Goal: Information Seeking & Learning: Learn about a topic

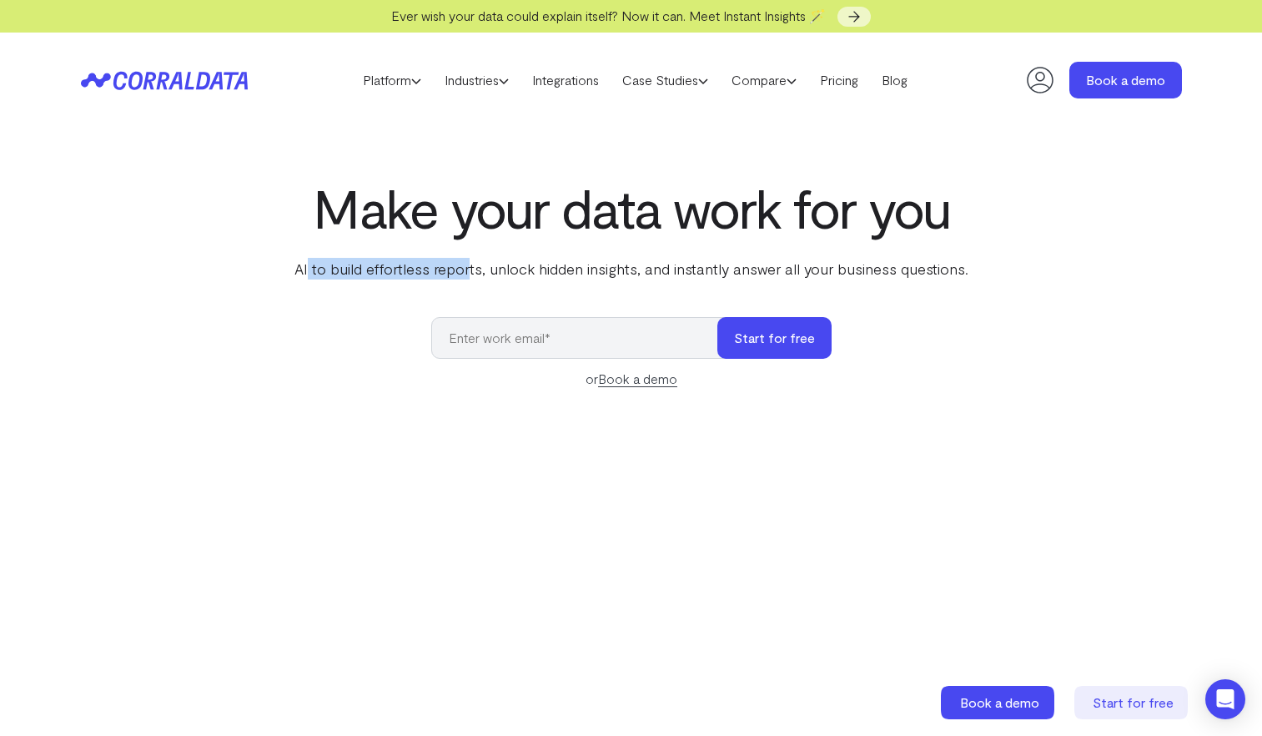
drag, startPoint x: 310, startPoint y: 268, endPoint x: 484, endPoint y: 272, distance: 174.4
click at [471, 272] on p "AI to build effortless reports, unlock hidden insights, and instantly answer al…" at bounding box center [631, 269] width 681 height 22
click at [485, 272] on p "AI to build effortless reports, unlock hidden insights, and instantly answer al…" at bounding box center [631, 269] width 681 height 22
drag, startPoint x: 463, startPoint y: 275, endPoint x: 614, endPoint y: 276, distance: 151.0
click at [614, 276] on p "AI to build effortless reports, unlock hidden insights, and instantly answer al…" at bounding box center [631, 269] width 681 height 22
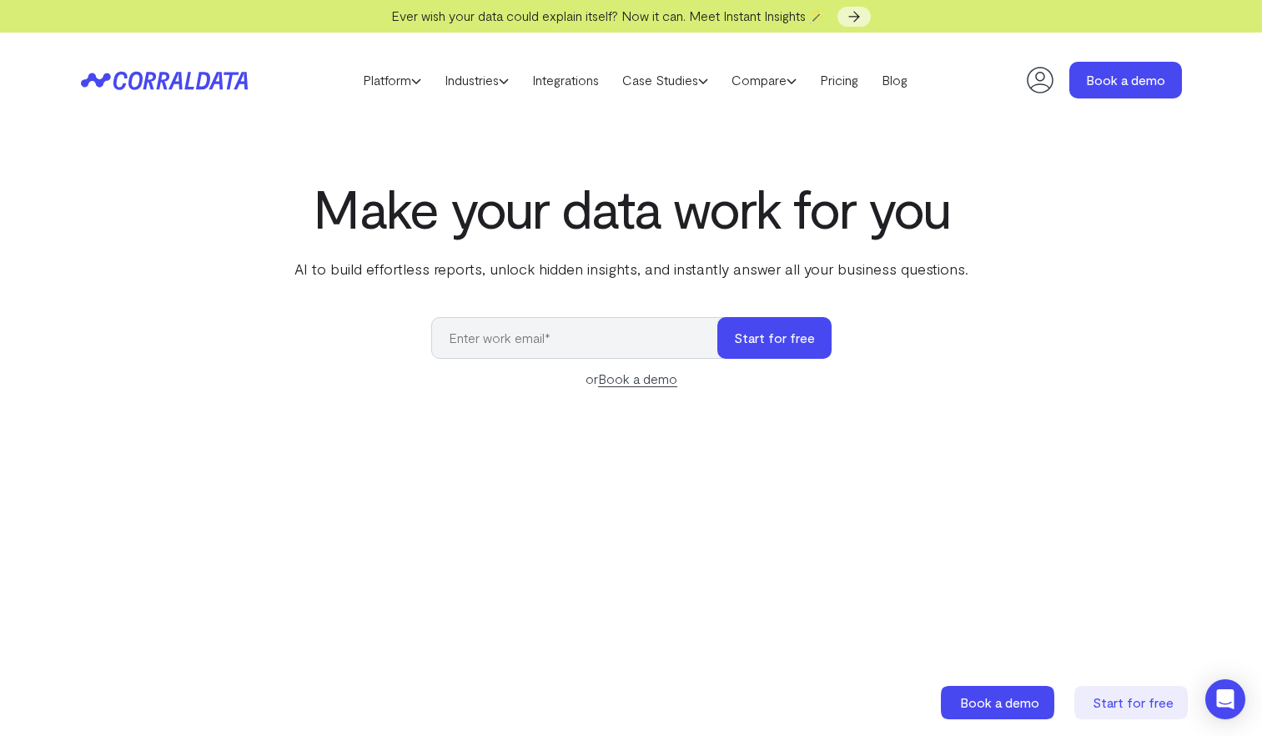
click at [657, 276] on p "AI to build effortless reports, unlock hidden insights, and instantly answer al…" at bounding box center [631, 269] width 681 height 22
drag, startPoint x: 530, startPoint y: 262, endPoint x: 723, endPoint y: 278, distance: 194.2
click at [723, 278] on p "AI to build effortless reports, unlock hidden insights, and instantly answer al…" at bounding box center [631, 269] width 681 height 22
click at [828, 275] on p "AI to build effortless reports, unlock hidden insights, and instantly answer al…" at bounding box center [631, 269] width 681 height 22
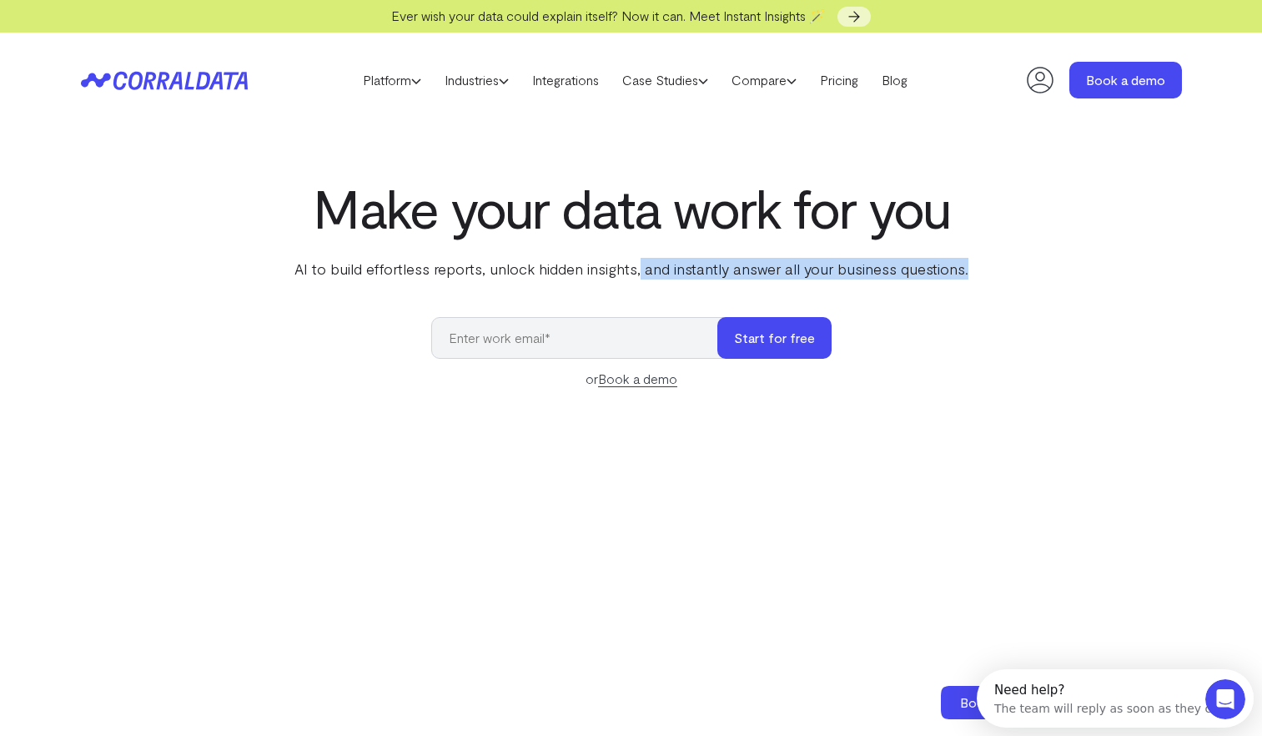
drag, startPoint x: 641, startPoint y: 264, endPoint x: 1009, endPoint y: 289, distance: 368.8
click at [1009, 289] on div "Make your data work for you AI to build effortless reports, unlock hidden insig…" at bounding box center [631, 551] width 1201 height 746
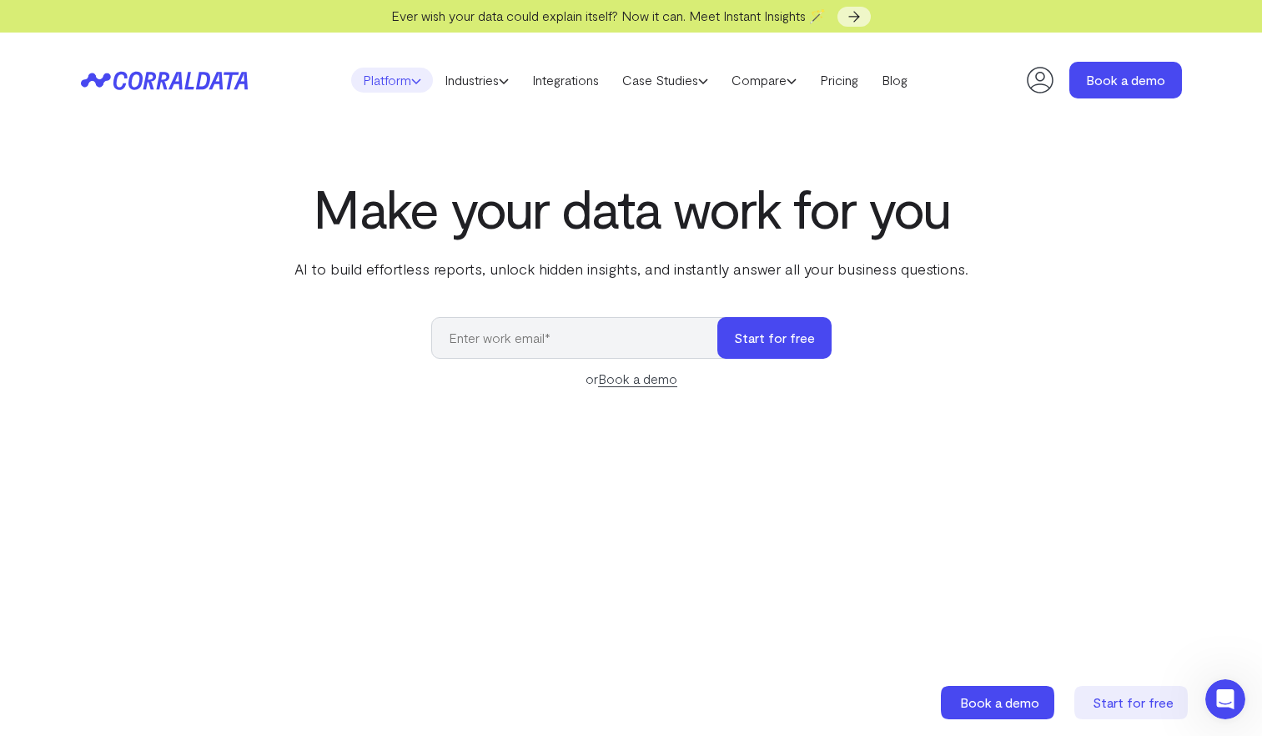
click at [392, 80] on link "Platform" at bounding box center [392, 80] width 82 height 25
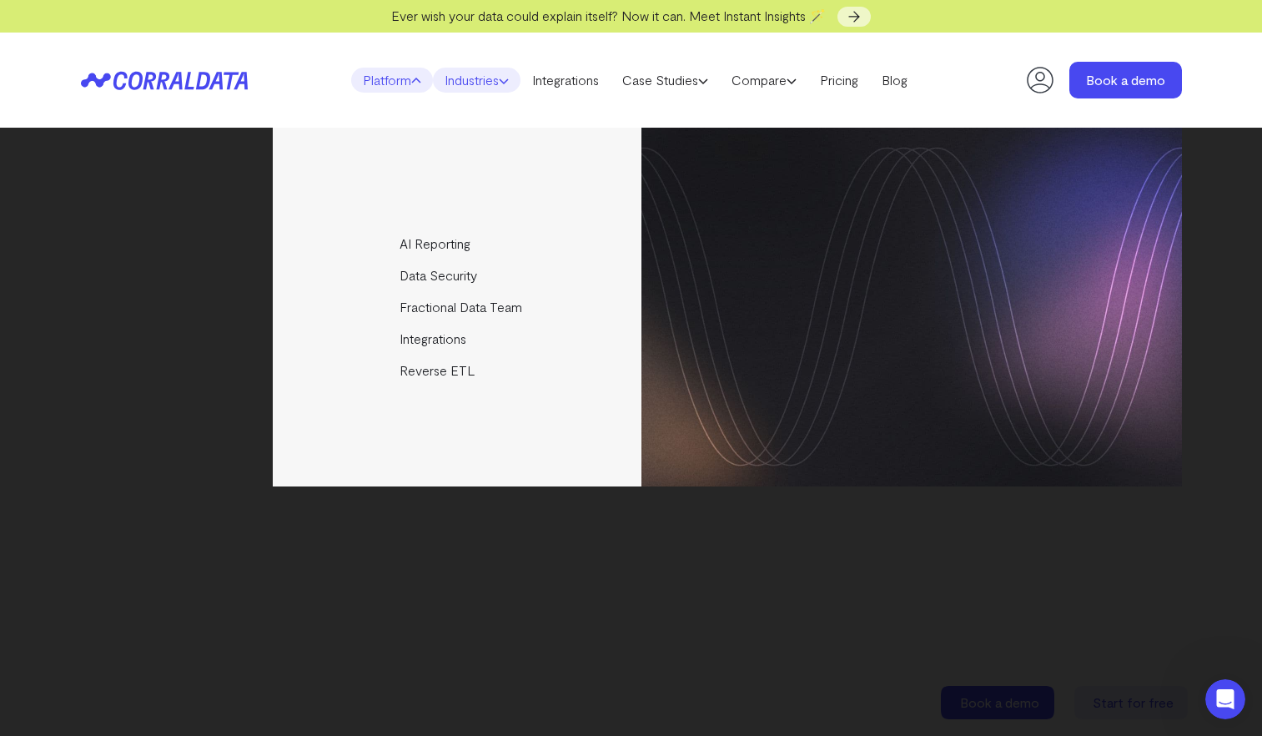
click at [470, 88] on link "Industries" at bounding box center [477, 80] width 88 height 25
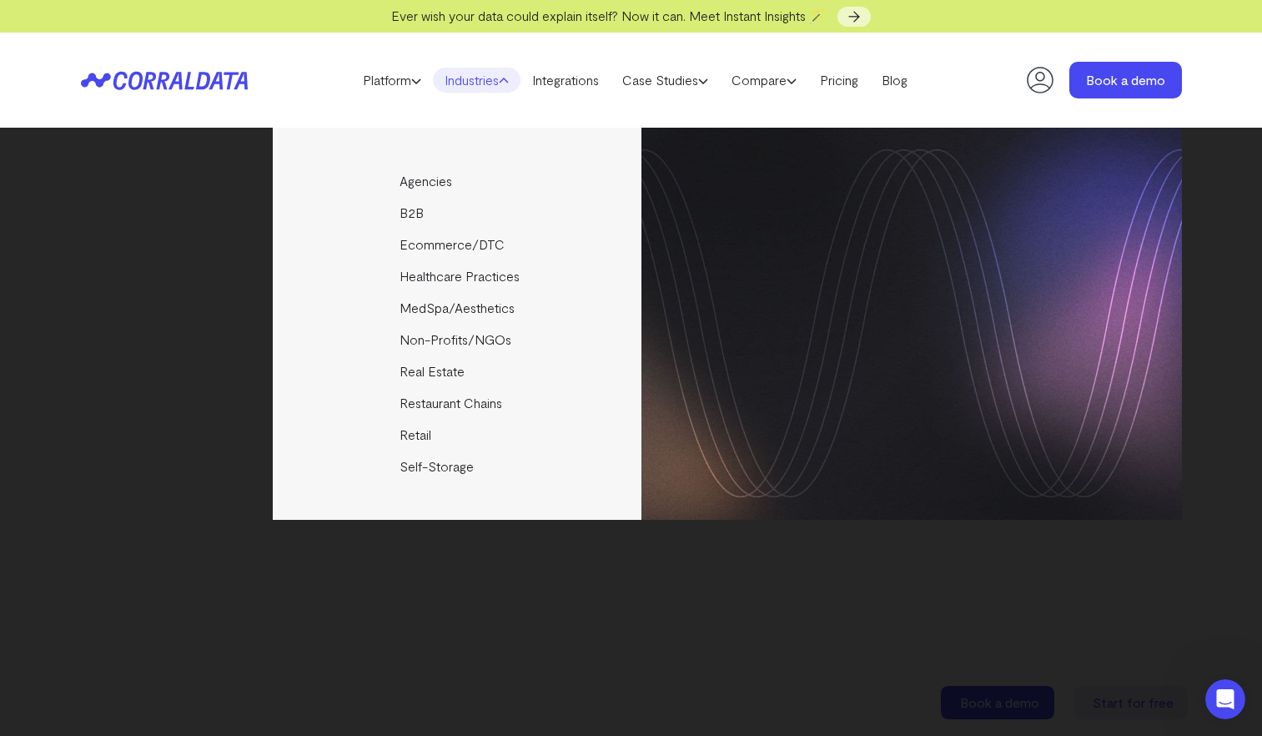
drag, startPoint x: 164, startPoint y: 281, endPoint x: 211, endPoint y: 237, distance: 64.3
click at [165, 281] on div "Agencies Help your clients become data driven faster through seamless reporting…" at bounding box center [631, 324] width 1101 height 392
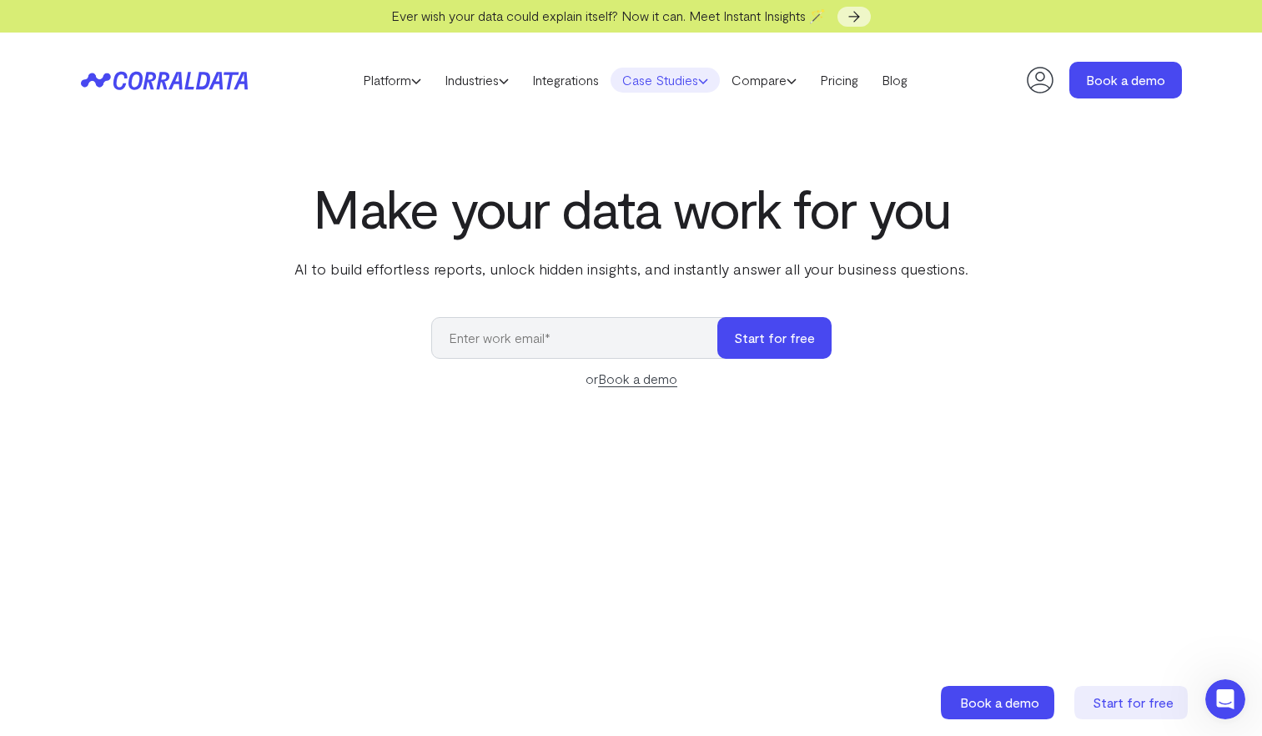
click at [698, 87] on link "Case Studies" at bounding box center [665, 80] width 109 height 25
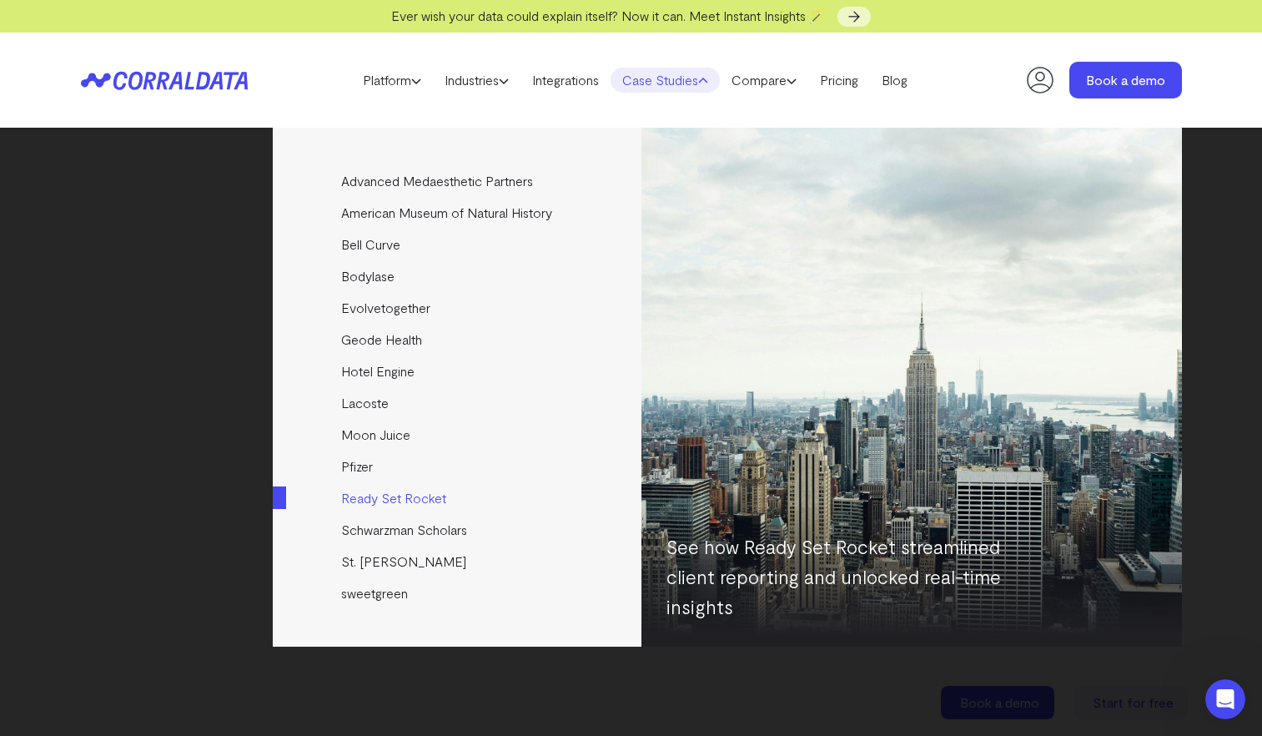
click at [433, 500] on link "Ready Set Rocket" at bounding box center [458, 498] width 371 height 32
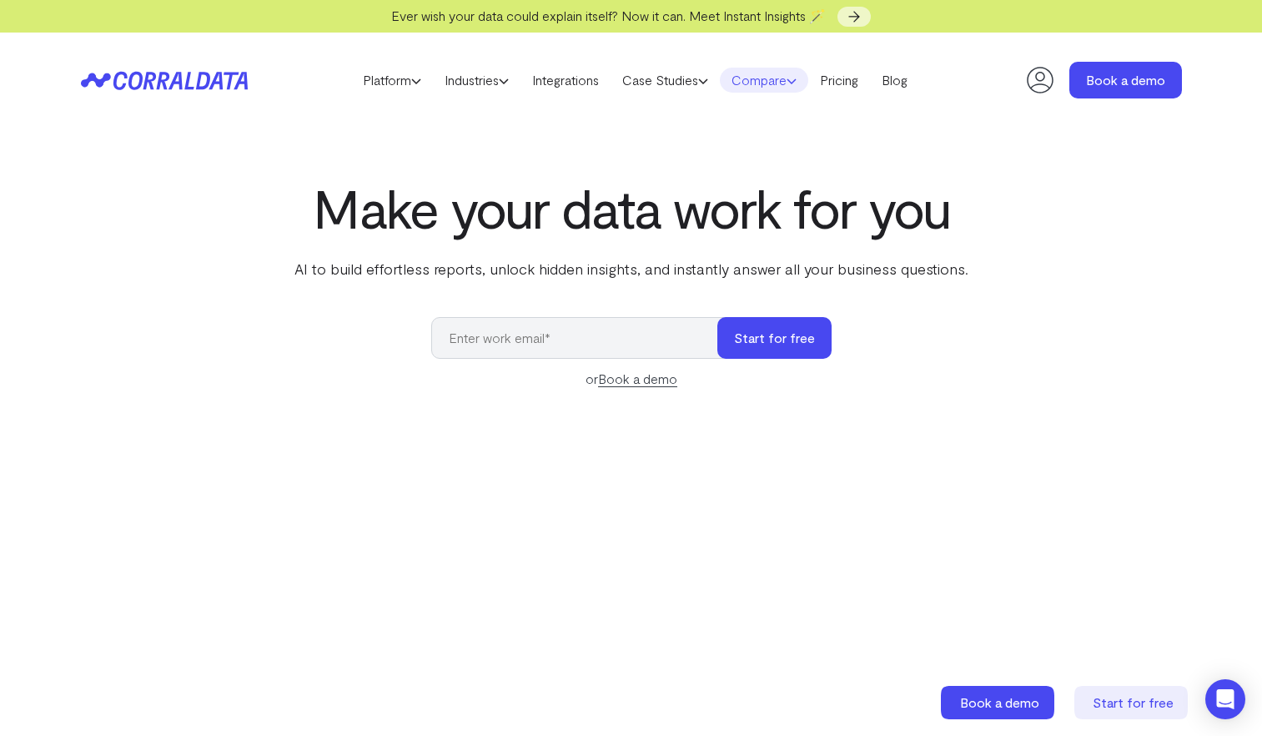
click at [796, 81] on use at bounding box center [792, 81] width 8 height 4
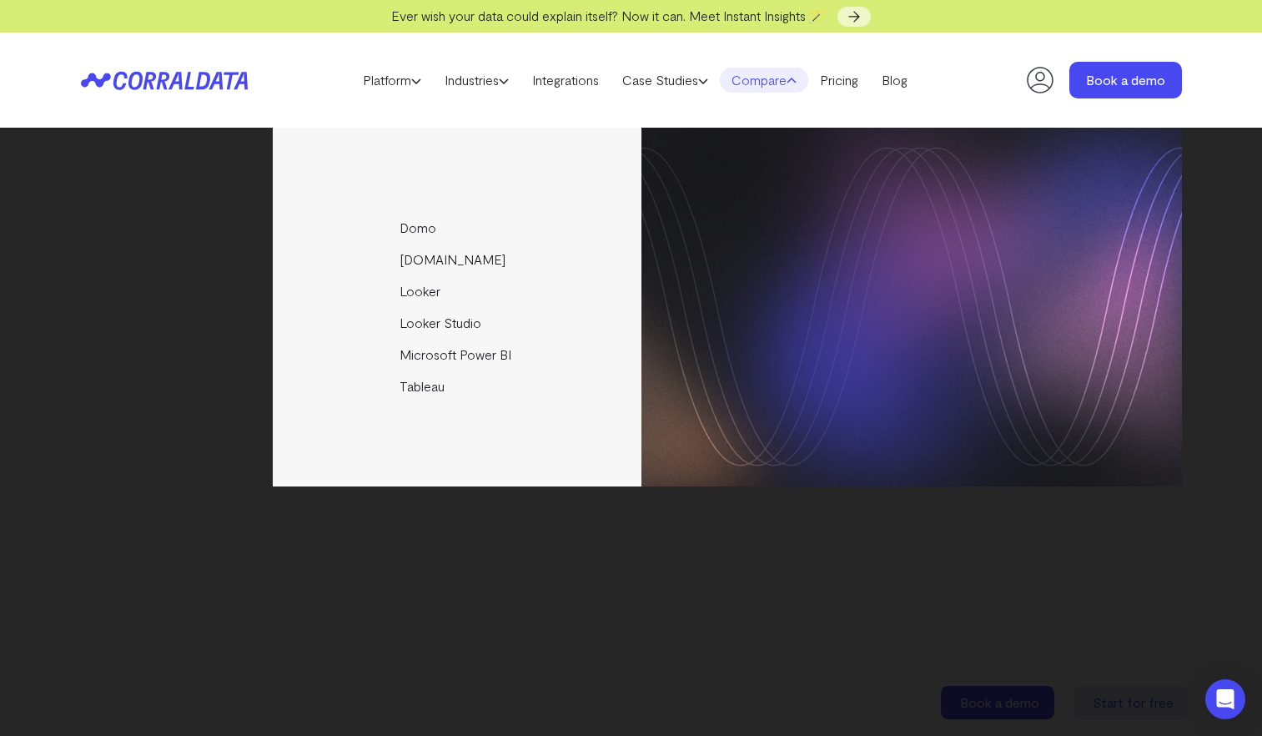
click at [797, 81] on icon at bounding box center [792, 81] width 10 height 10
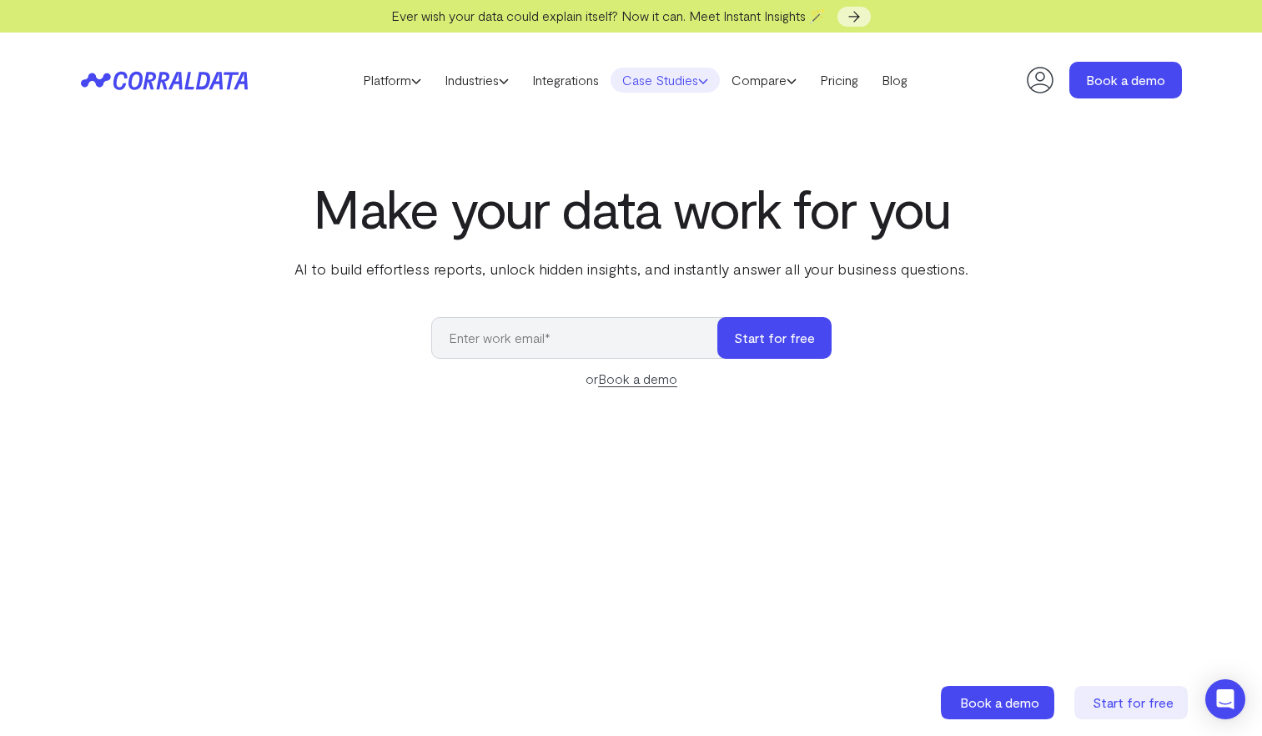
click at [706, 81] on icon at bounding box center [703, 81] width 10 height 10
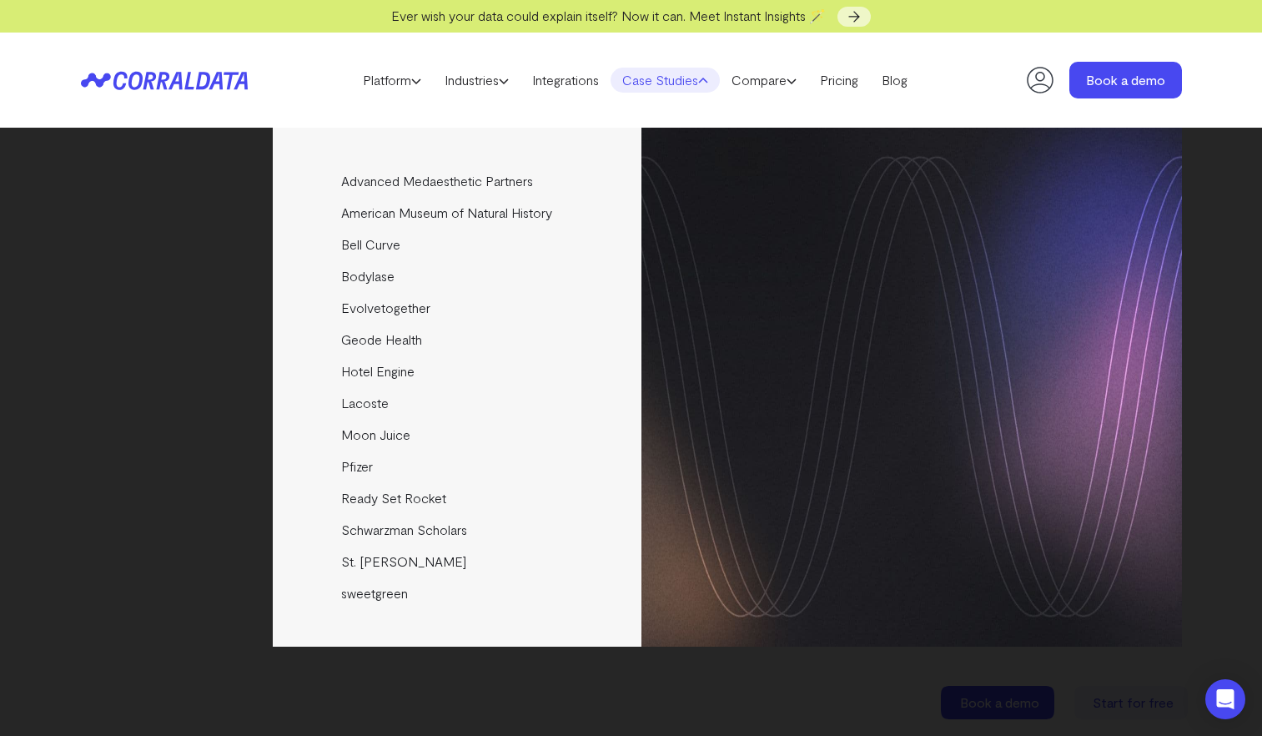
click at [901, 99] on header "Platform AI Reporting Use AI to effortlessly answer any business questions from…" at bounding box center [631, 80] width 1101 height 95
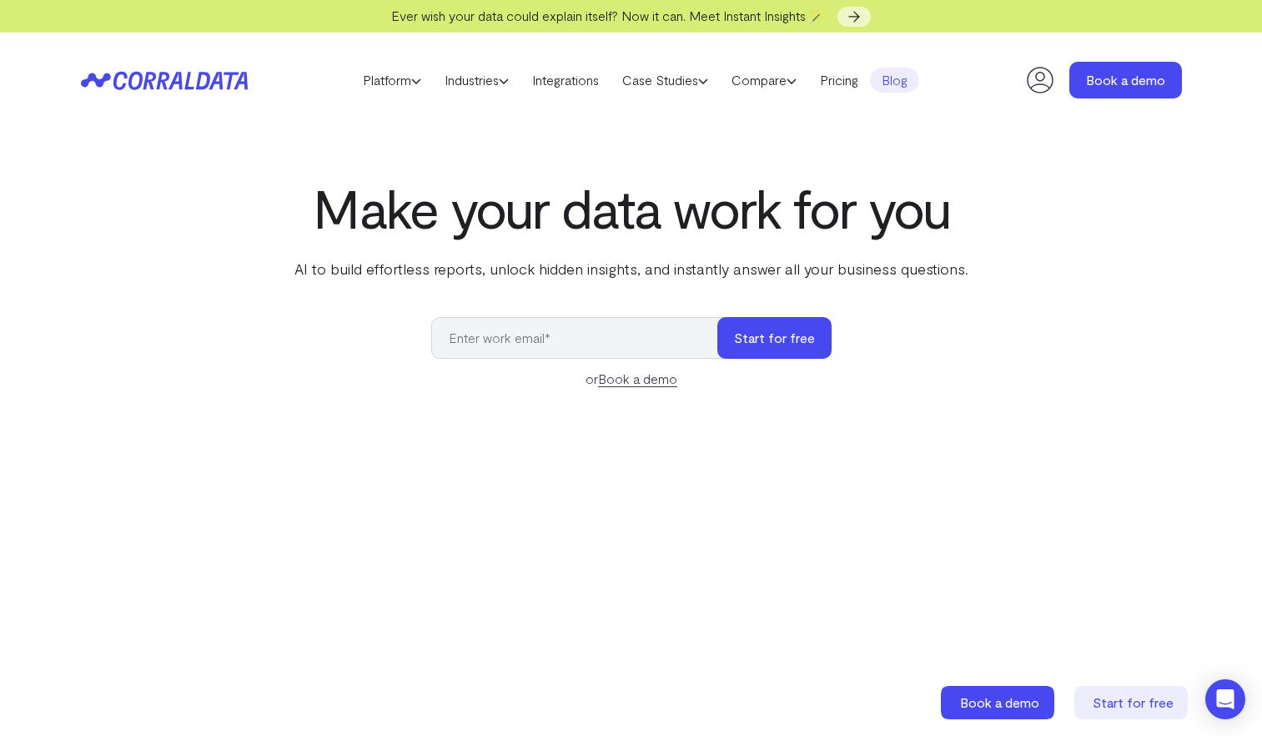
click at [906, 78] on link "Blog" at bounding box center [894, 80] width 49 height 25
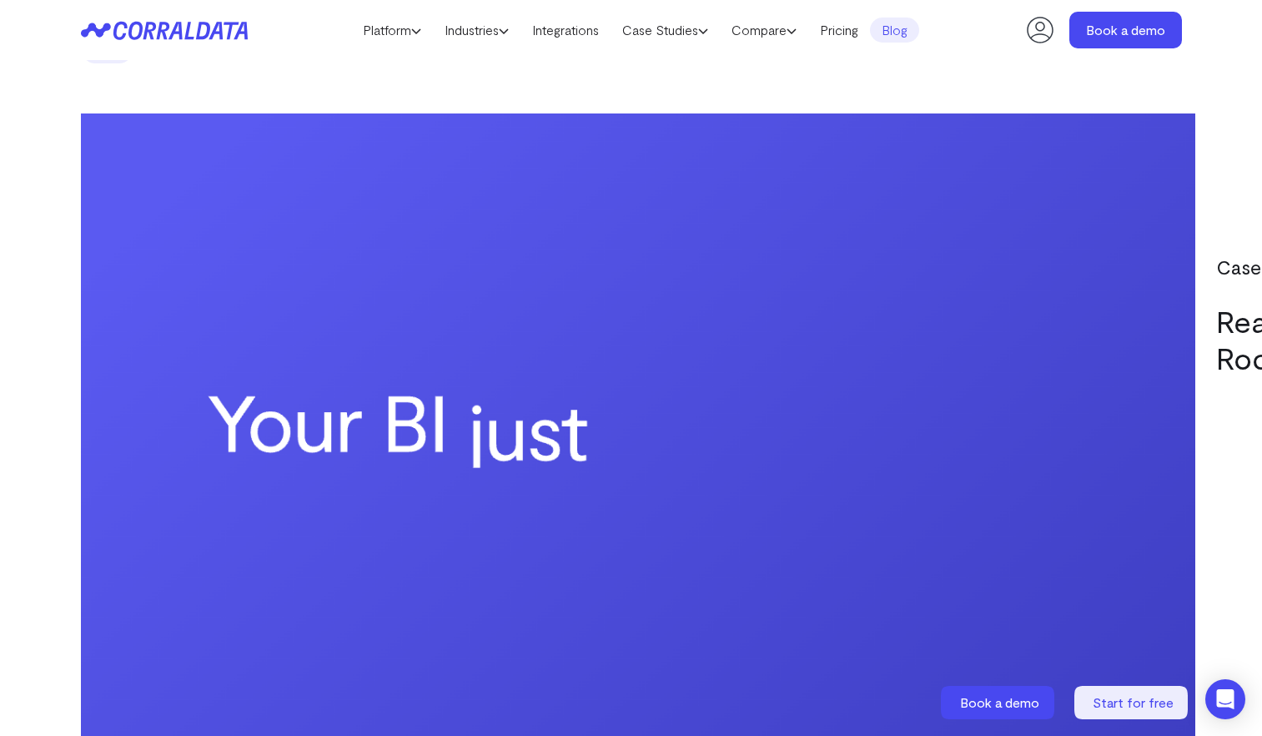
scroll to position [1227, 0]
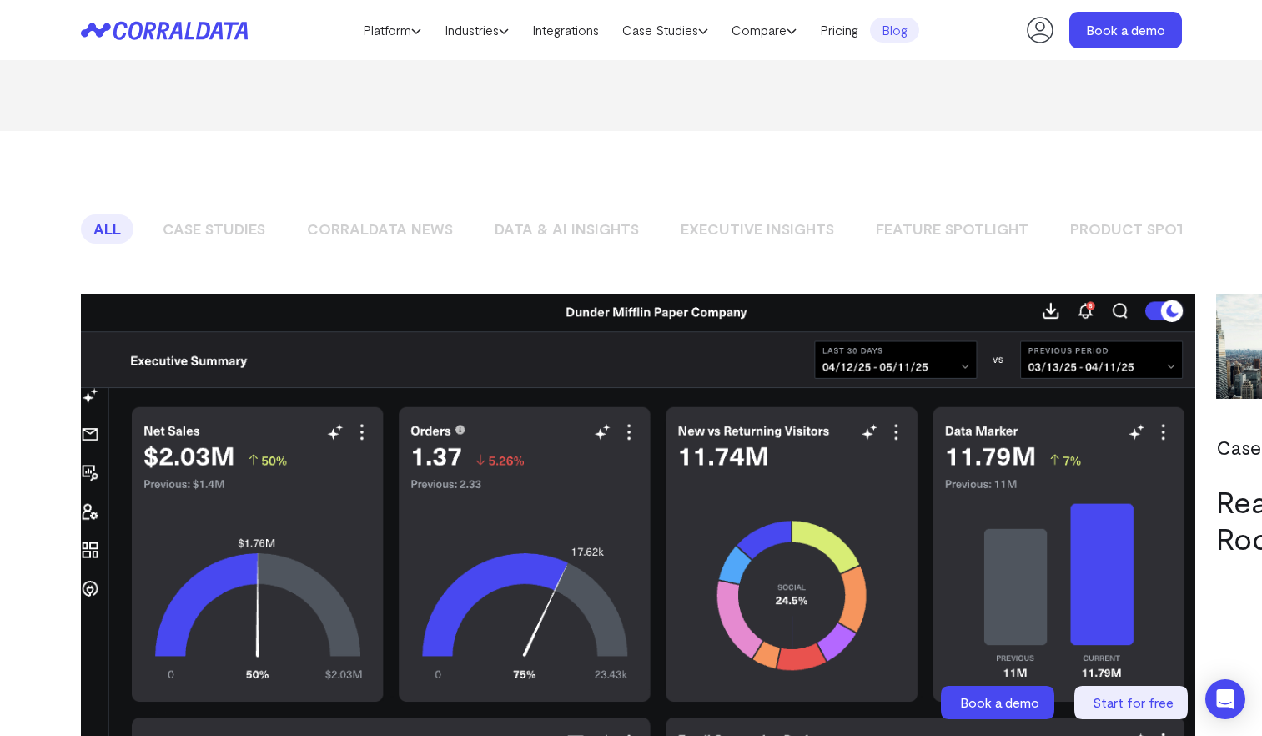
click at [547, 214] on link "Data & AI Insights" at bounding box center [566, 228] width 169 height 29
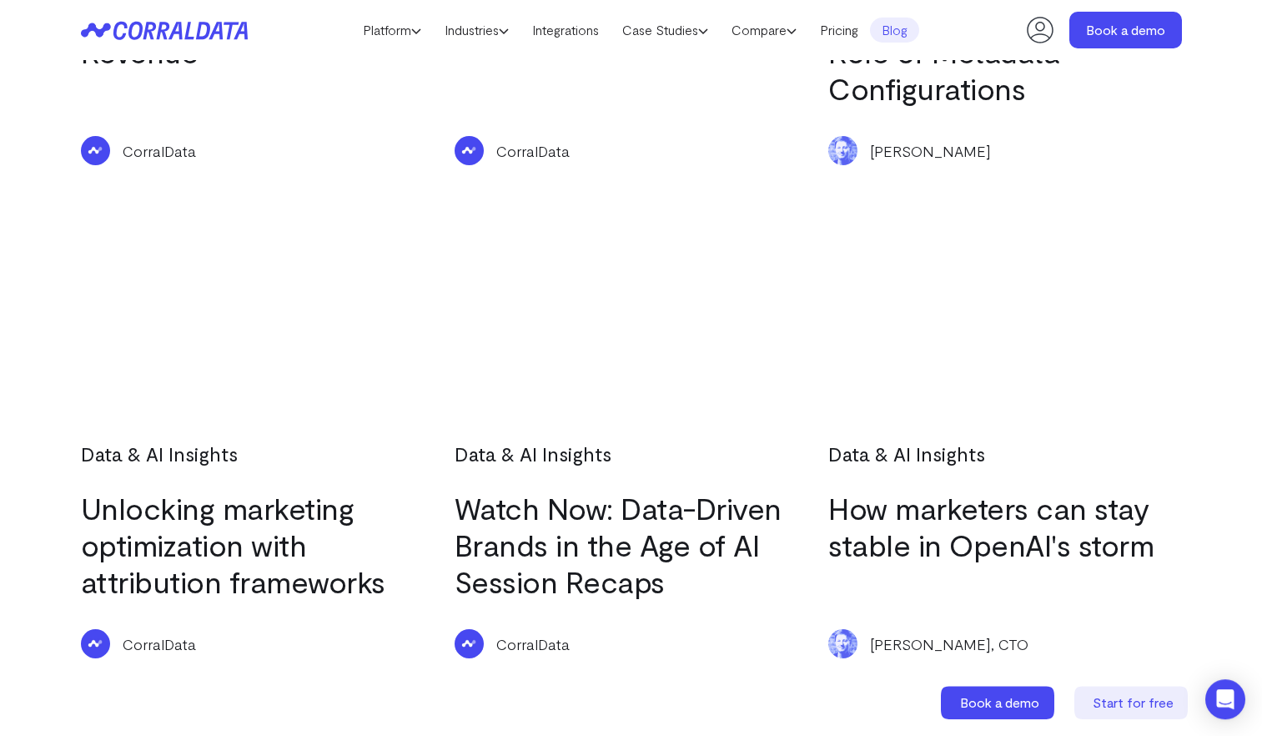
scroll to position [1947, 0]
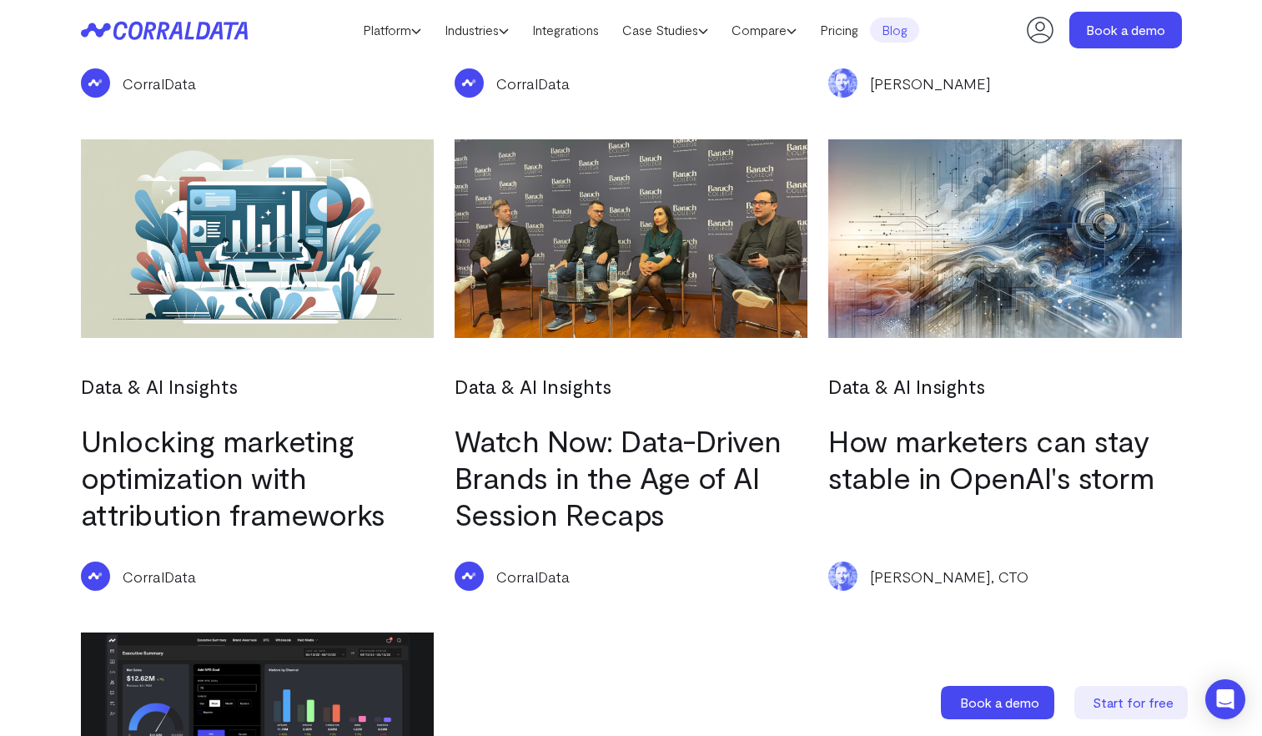
click at [233, 436] on link "Unlocking marketing optimization with attribution frameworks" at bounding box center [233, 476] width 305 height 109
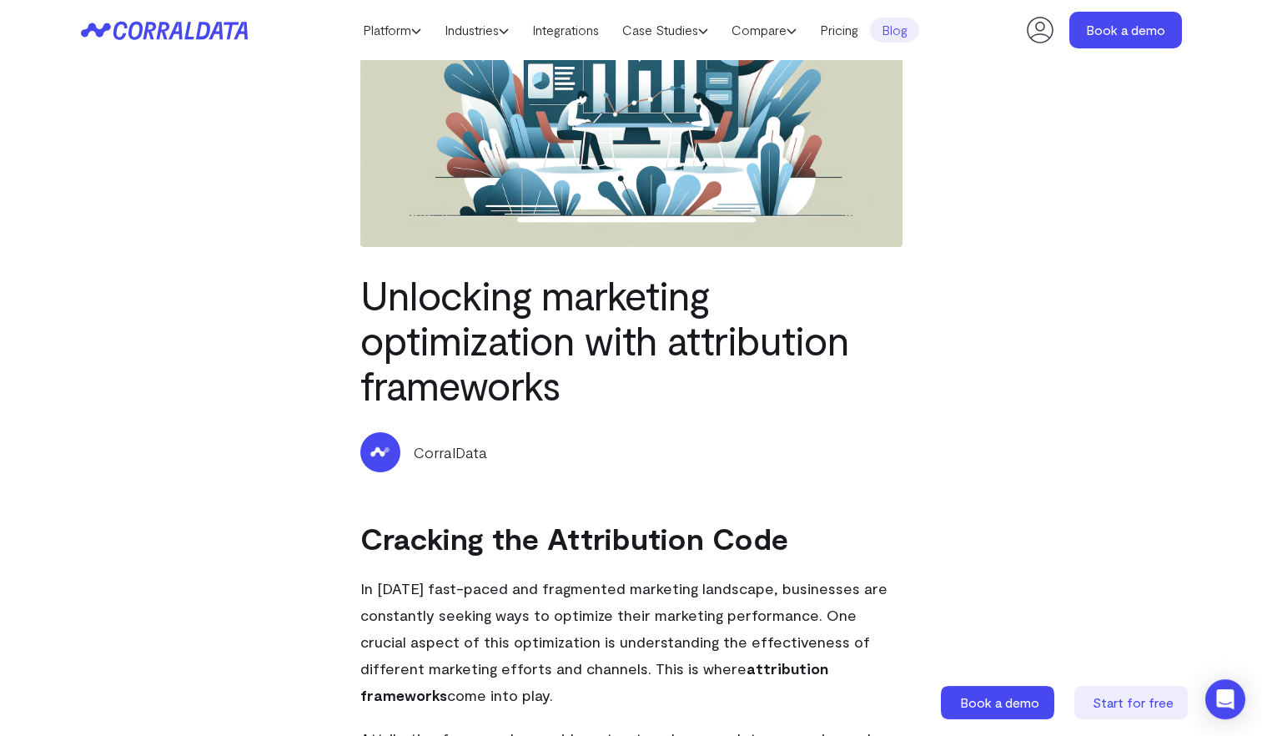
scroll to position [325, 0]
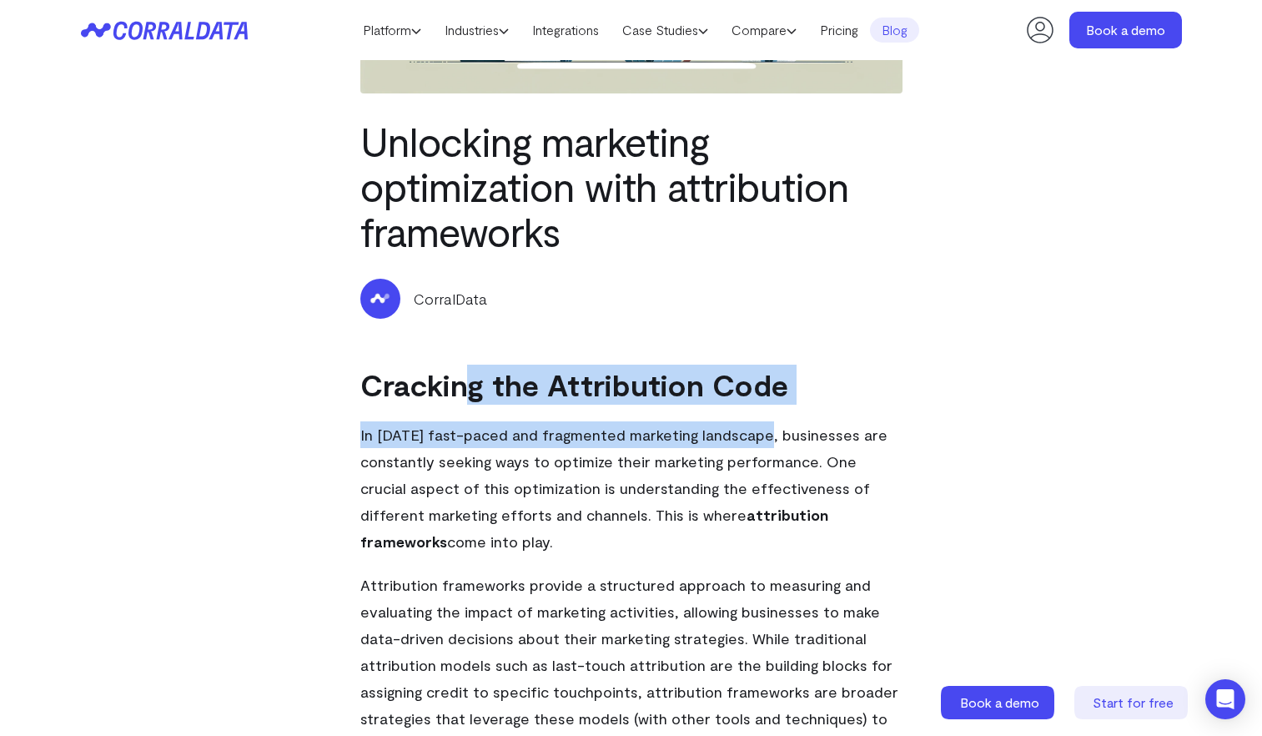
drag, startPoint x: 466, startPoint y: 387, endPoint x: 748, endPoint y: 417, distance: 284.4
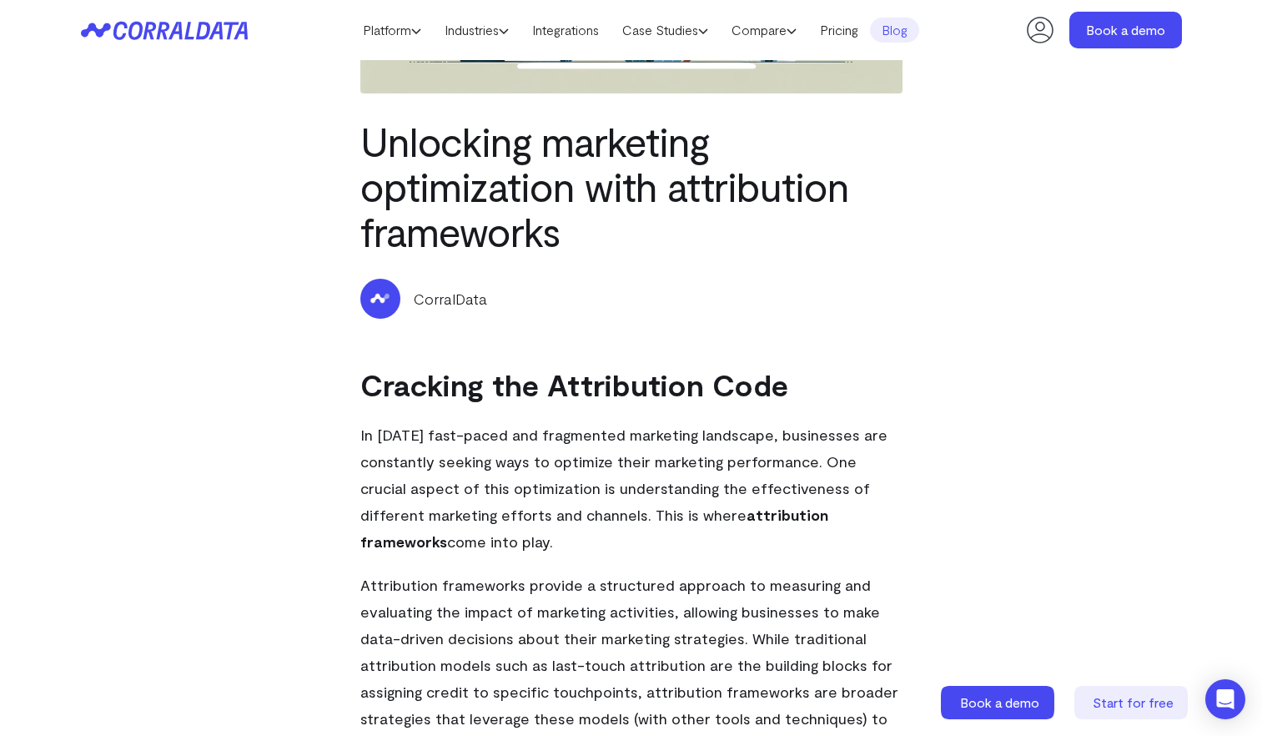
click at [846, 425] on p "In [DATE] fast-paced and fragmented marketing landscape, businesses are constan…" at bounding box center [631, 487] width 542 height 133
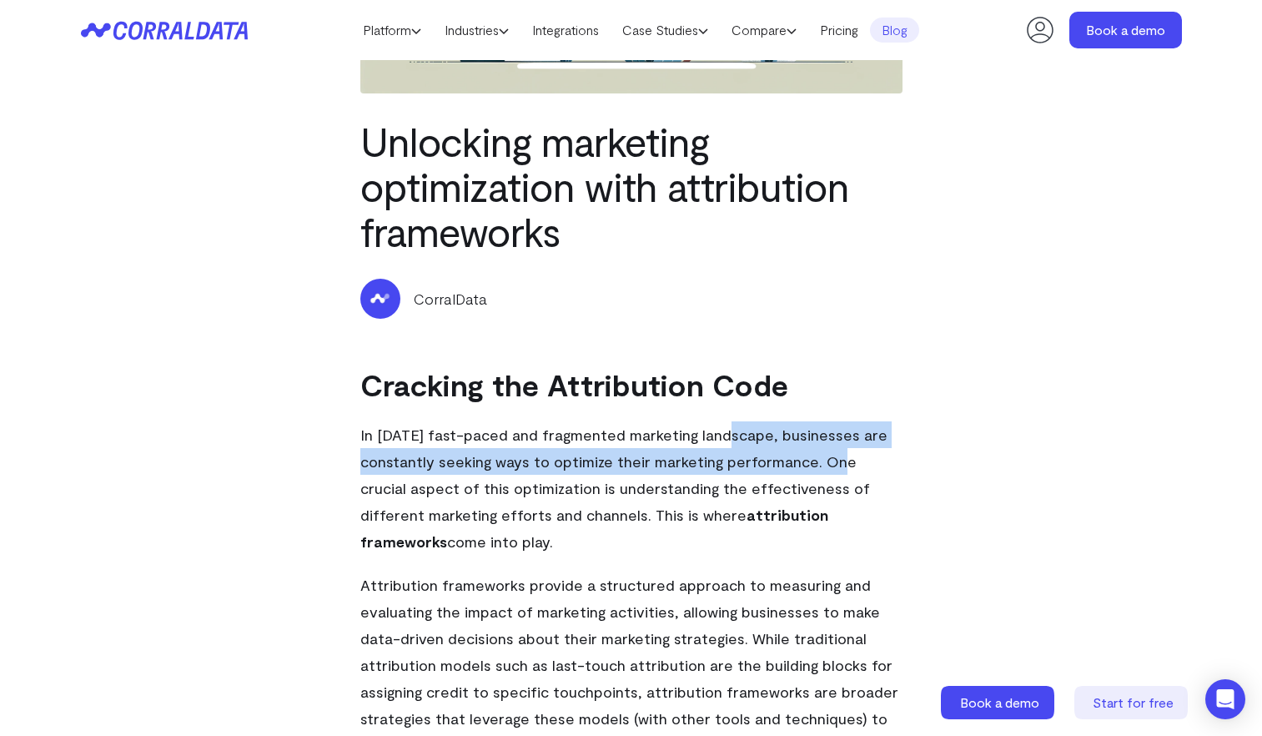
drag, startPoint x: 723, startPoint y: 449, endPoint x: 879, endPoint y: 476, distance: 159.1
click at [820, 465] on p "In [DATE] fast-paced and fragmented marketing landscape, businesses are constan…" at bounding box center [631, 487] width 542 height 133
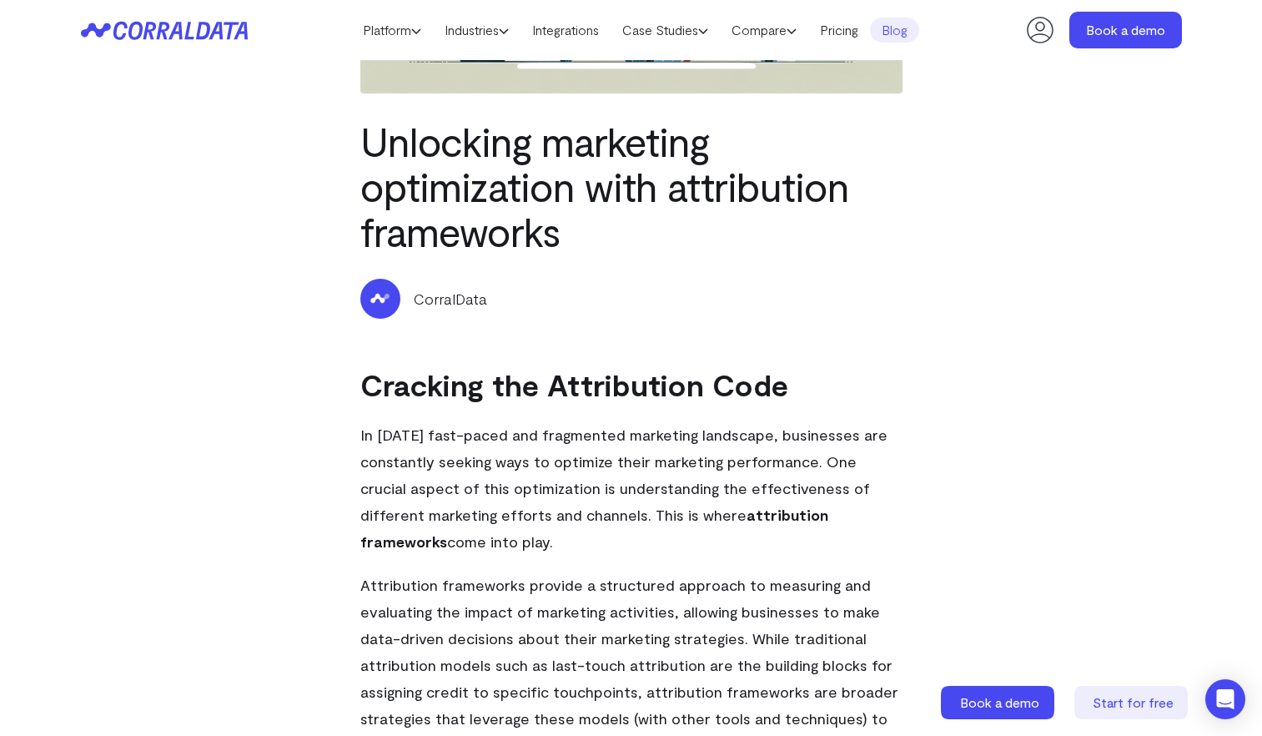
click at [879, 476] on p "In [DATE] fast-paced and fragmented marketing landscape, businesses are constan…" at bounding box center [631, 487] width 542 height 133
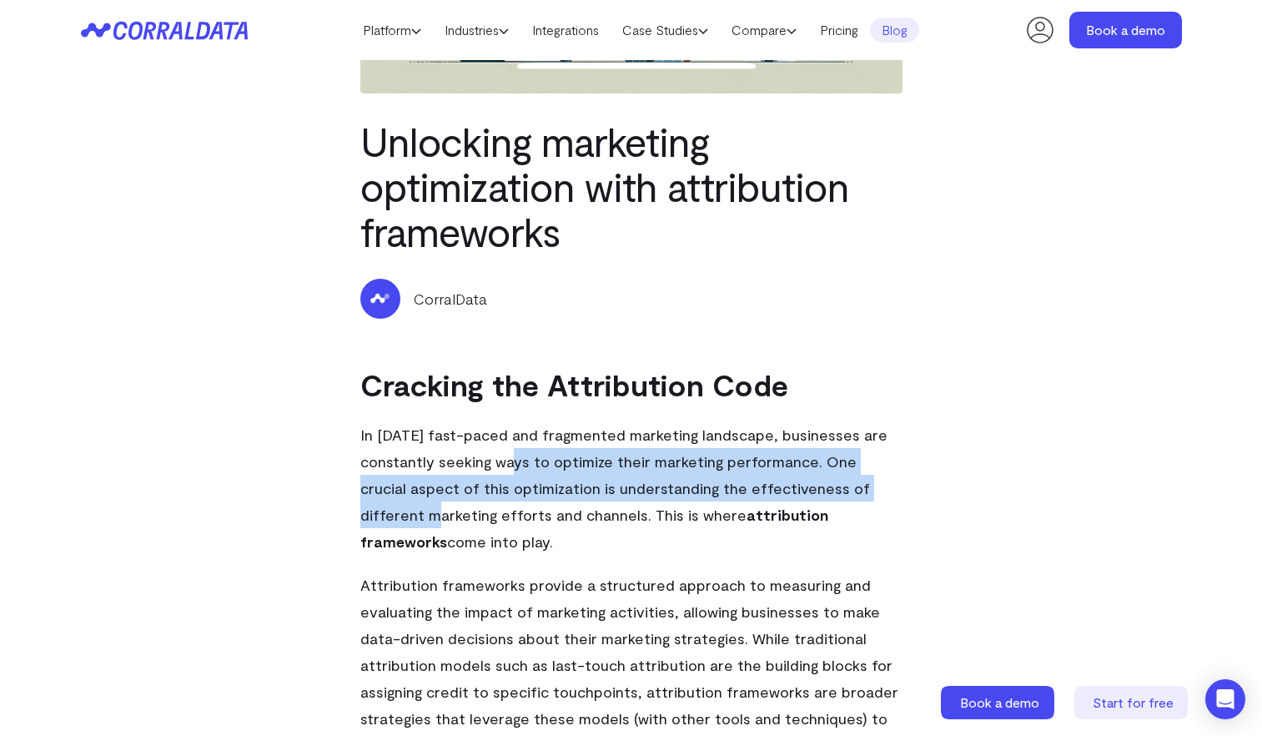
drag, startPoint x: 502, startPoint y: 456, endPoint x: 886, endPoint y: 488, distance: 385.2
click at [884, 488] on p "In [DATE] fast-paced and fragmented marketing landscape, businesses are constan…" at bounding box center [631, 487] width 542 height 133
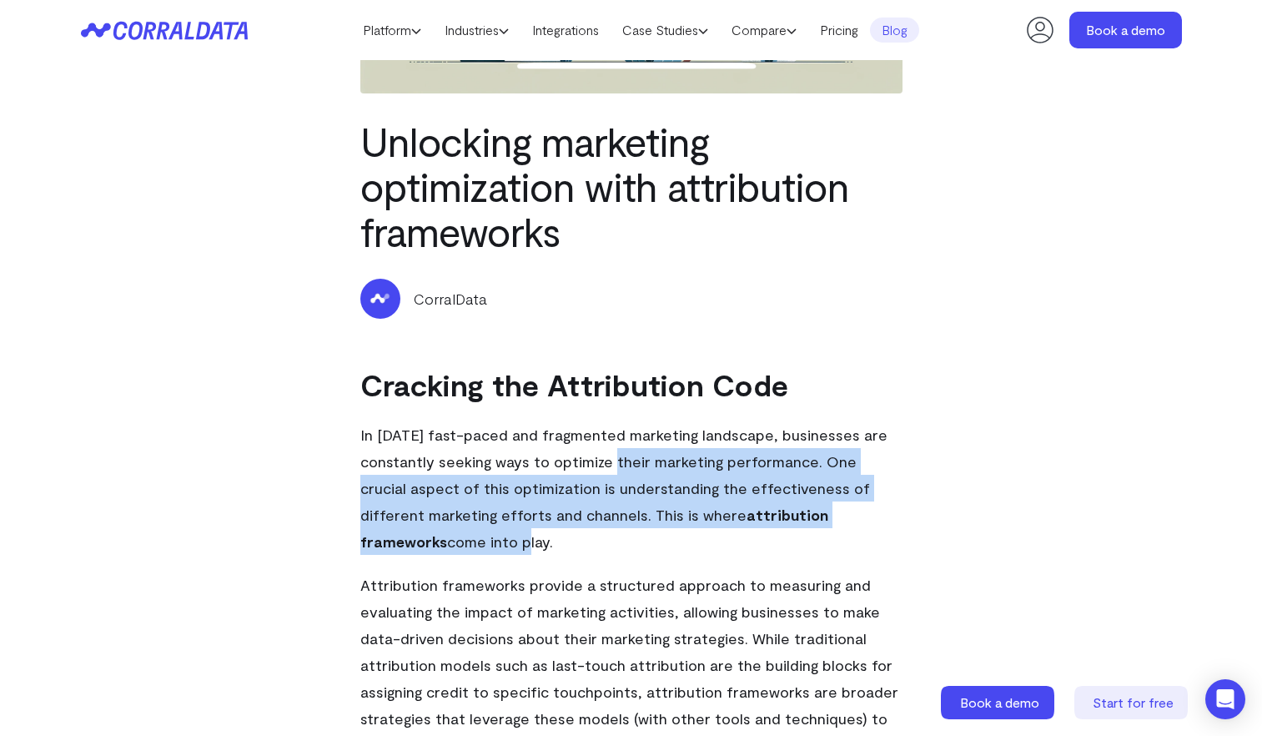
drag, startPoint x: 611, startPoint y: 453, endPoint x: 985, endPoint y: 512, distance: 378.5
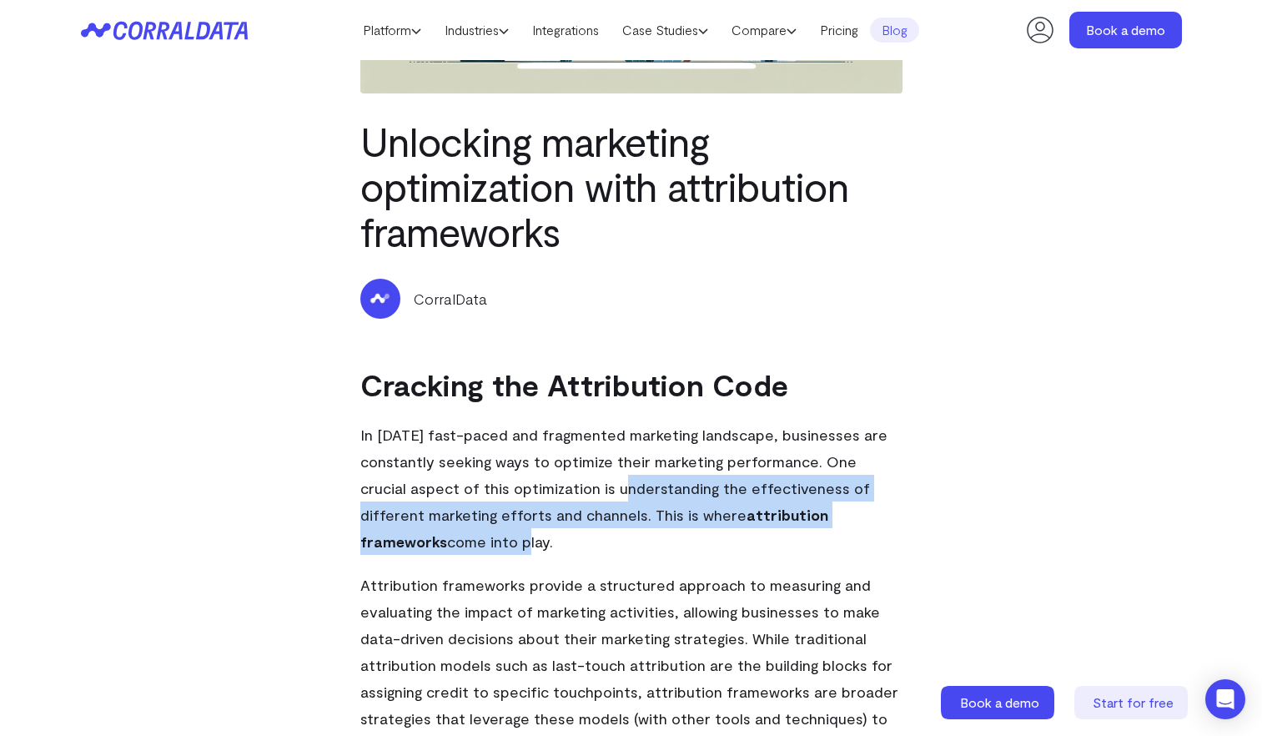
drag, startPoint x: 559, startPoint y: 493, endPoint x: 970, endPoint y: 519, distance: 412.2
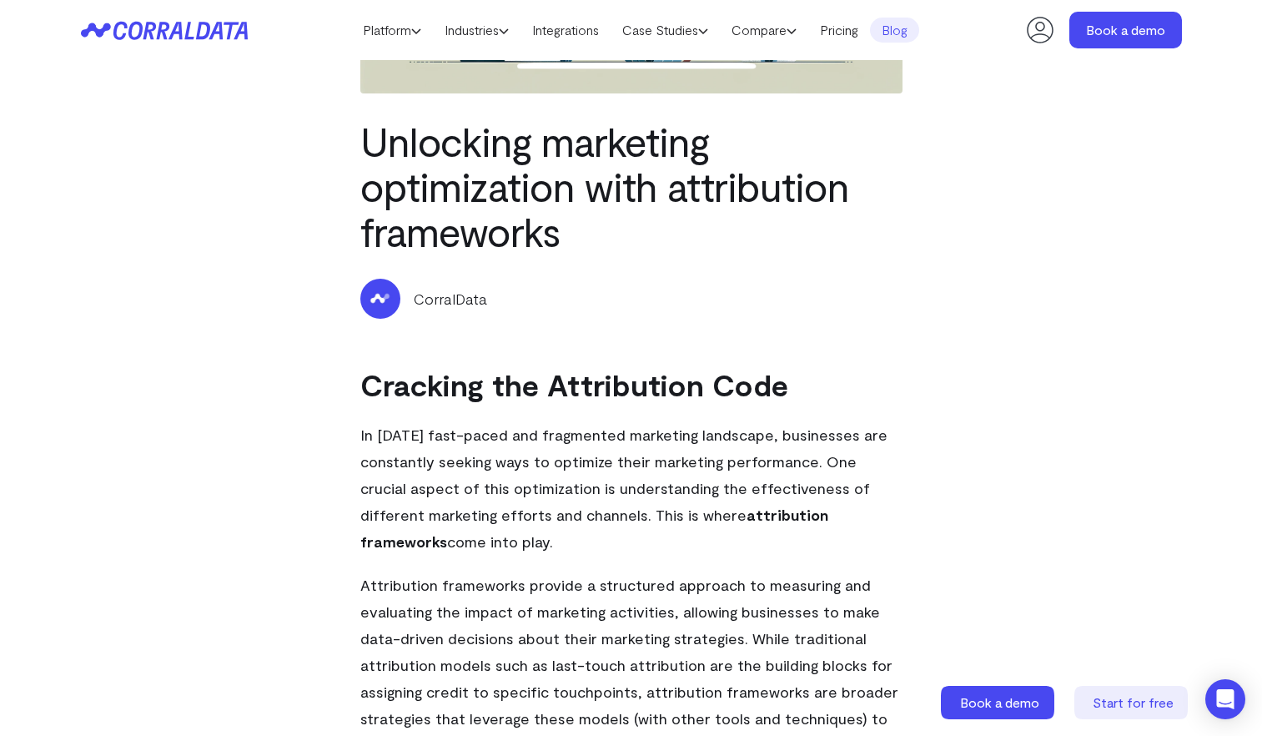
drag, startPoint x: 672, startPoint y: 525, endPoint x: 869, endPoint y: 529, distance: 197.0
click at [798, 525] on p "In today’s fast-paced and fragmented marketing landscape, businesses are consta…" at bounding box center [631, 487] width 542 height 133
click at [891, 532] on p "In today’s fast-paced and fragmented marketing landscape, businesses are consta…" at bounding box center [631, 487] width 542 height 133
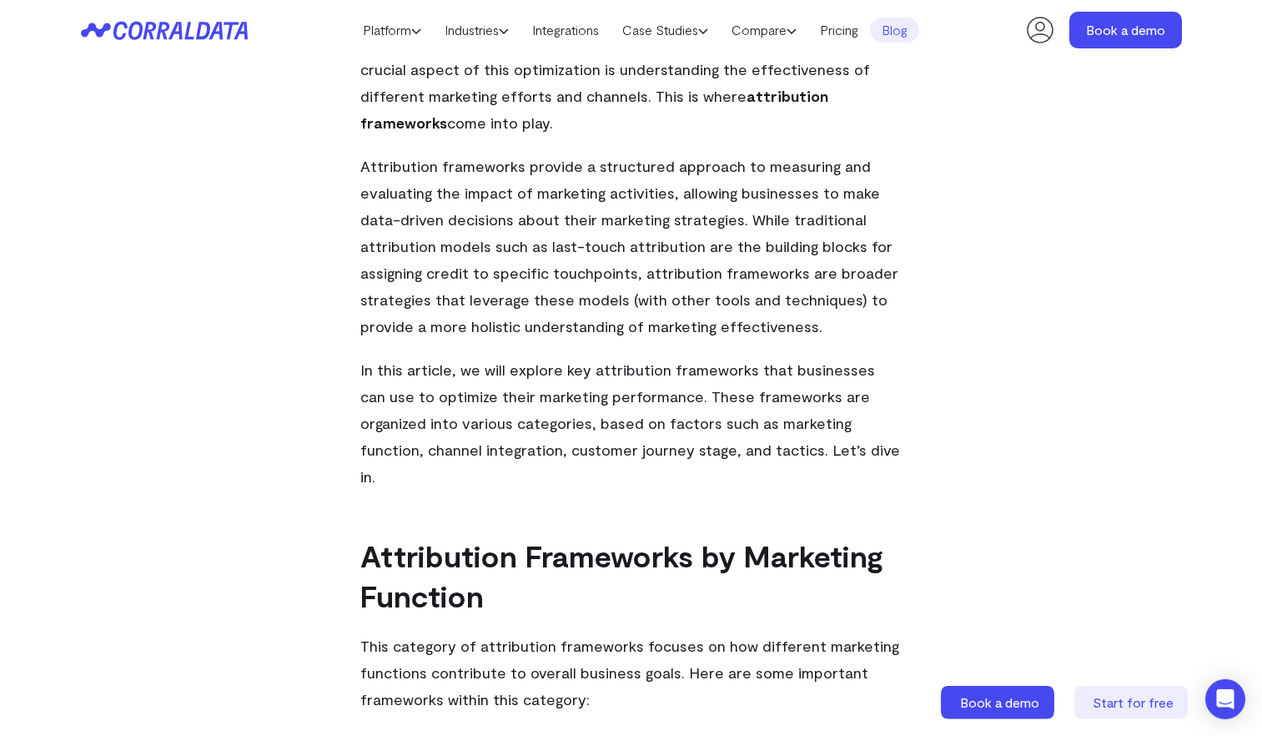
scroll to position [866, 0]
